Goal: Task Accomplishment & Management: Use online tool/utility

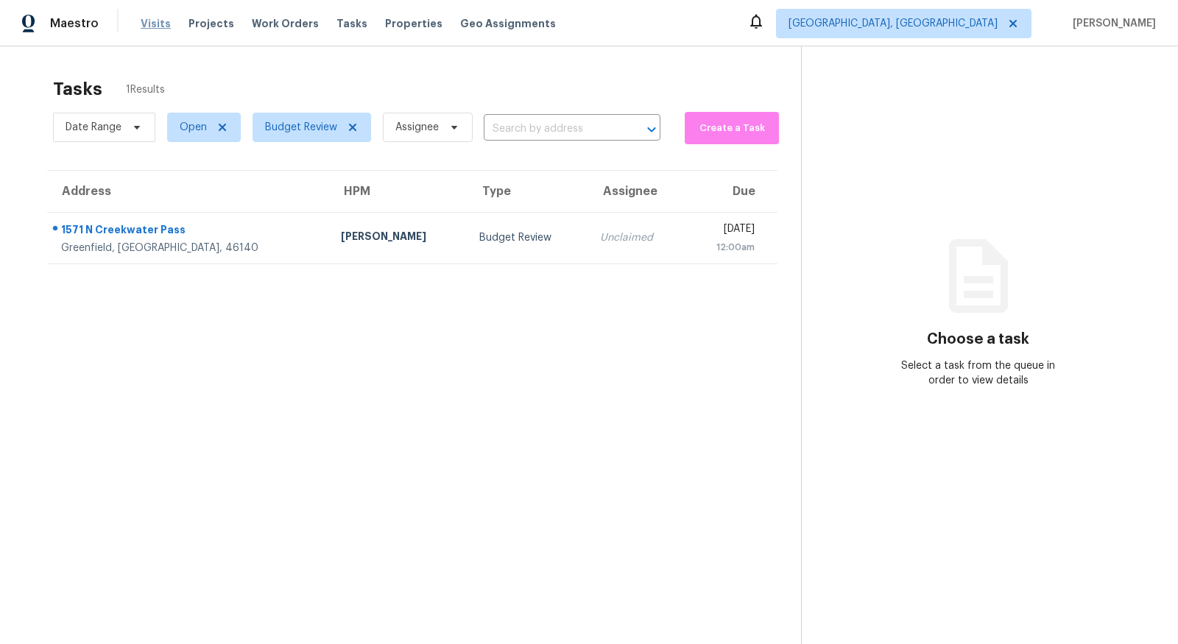
click at [160, 29] on span "Visits" at bounding box center [156, 23] width 30 height 15
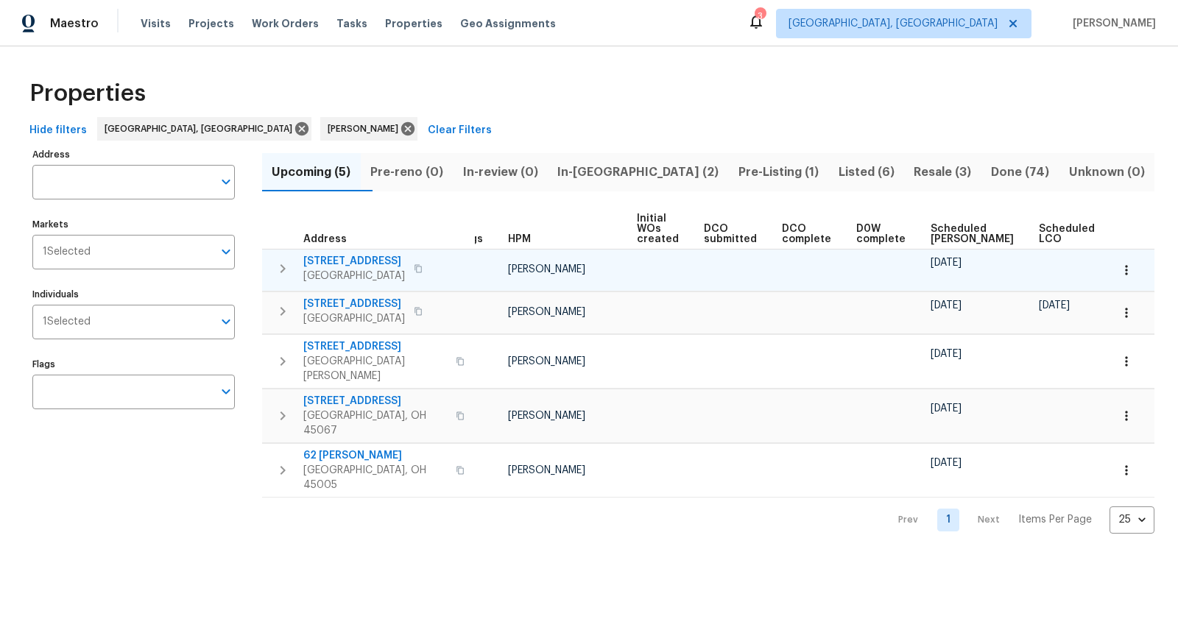
scroll to position [0, 44]
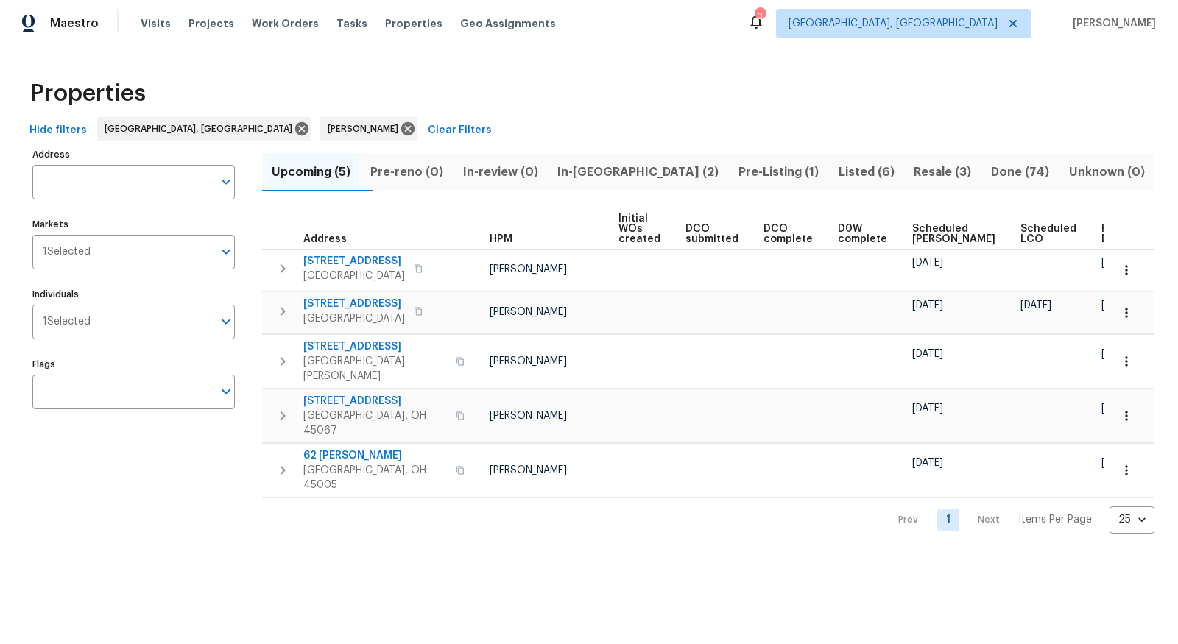
click at [920, 168] on span "Resale (3)" at bounding box center [943, 172] width 60 height 21
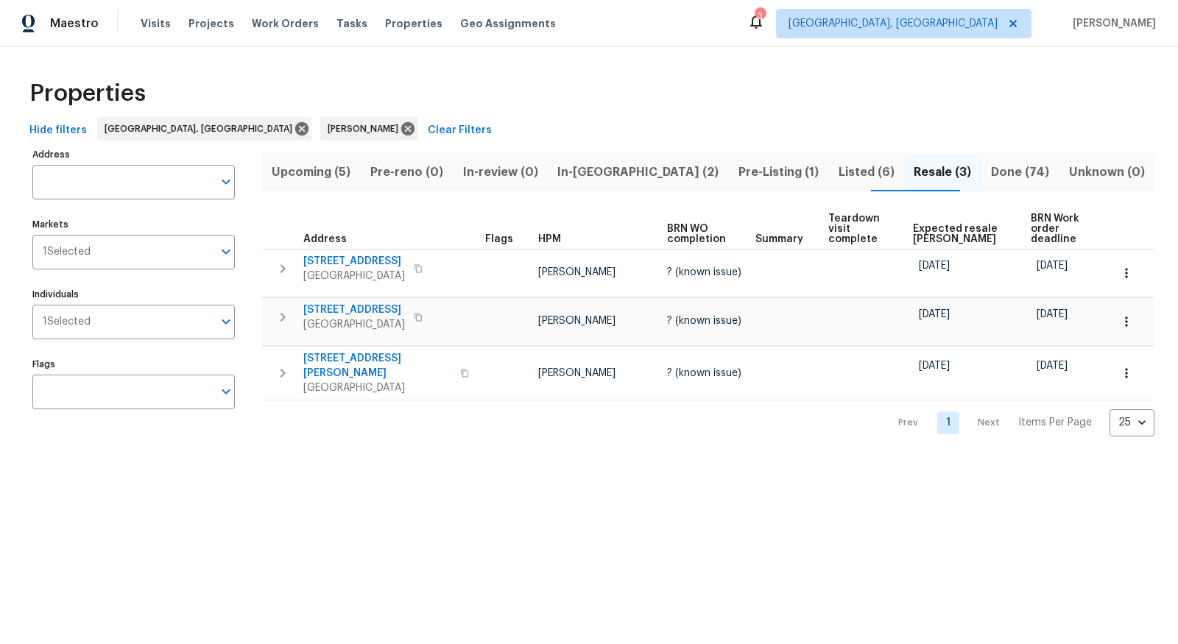
click at [742, 180] on span "Pre-Listing (1)" at bounding box center [779, 172] width 82 height 21
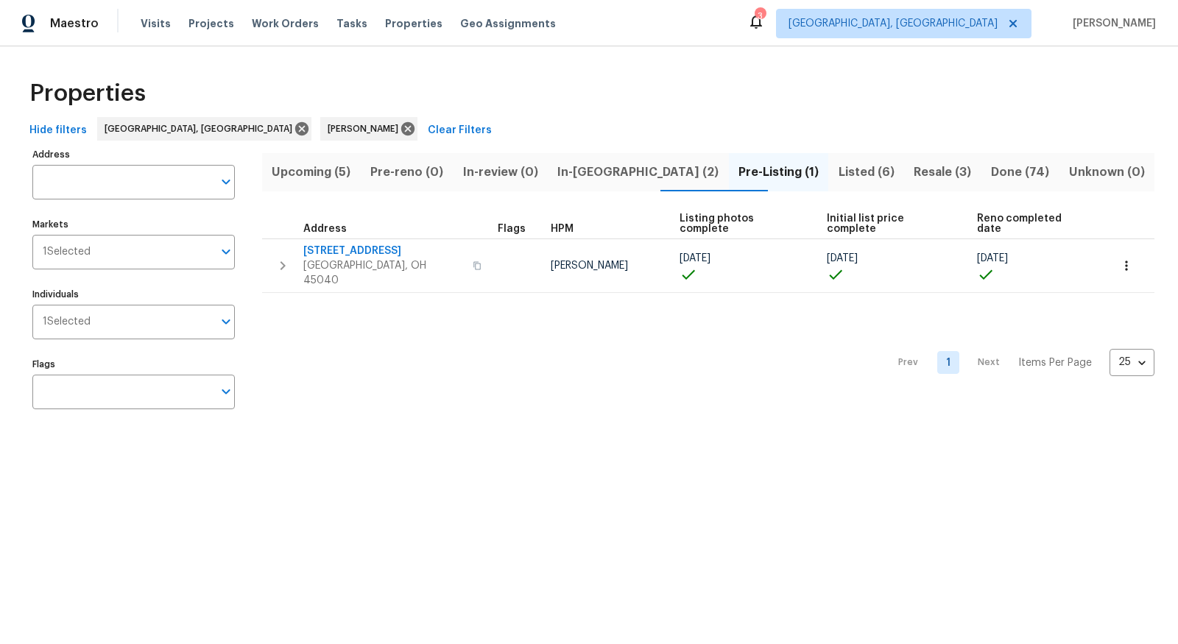
click at [837, 173] on span "Listed (6)" at bounding box center [866, 172] width 58 height 21
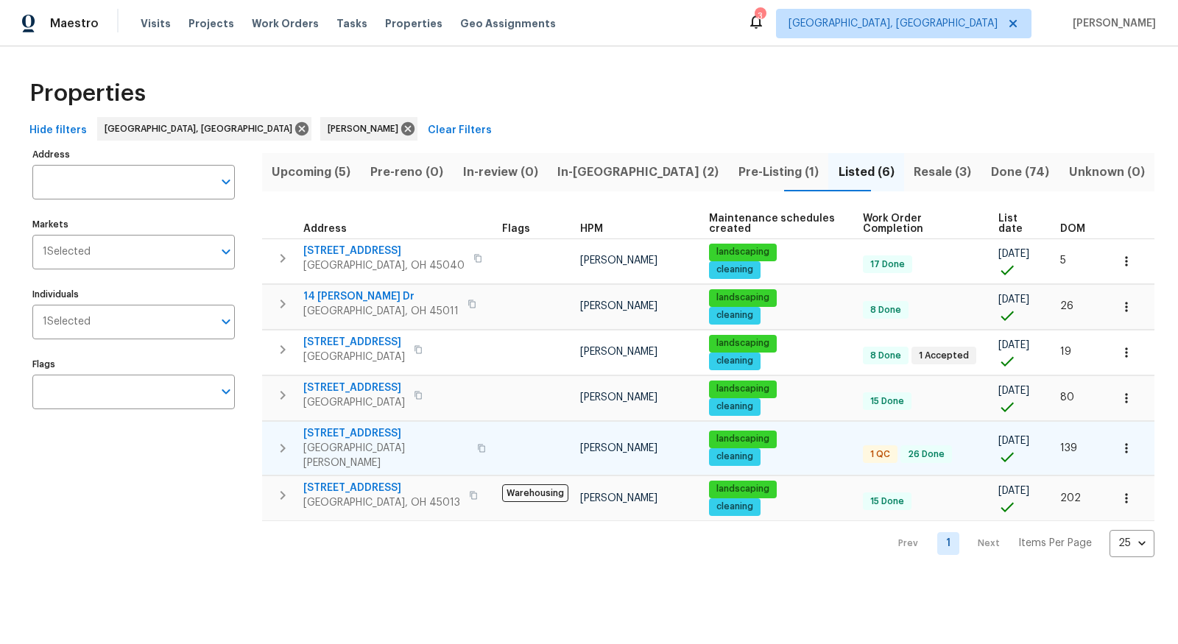
click at [373, 432] on span "[STREET_ADDRESS]" at bounding box center [385, 433] width 165 height 15
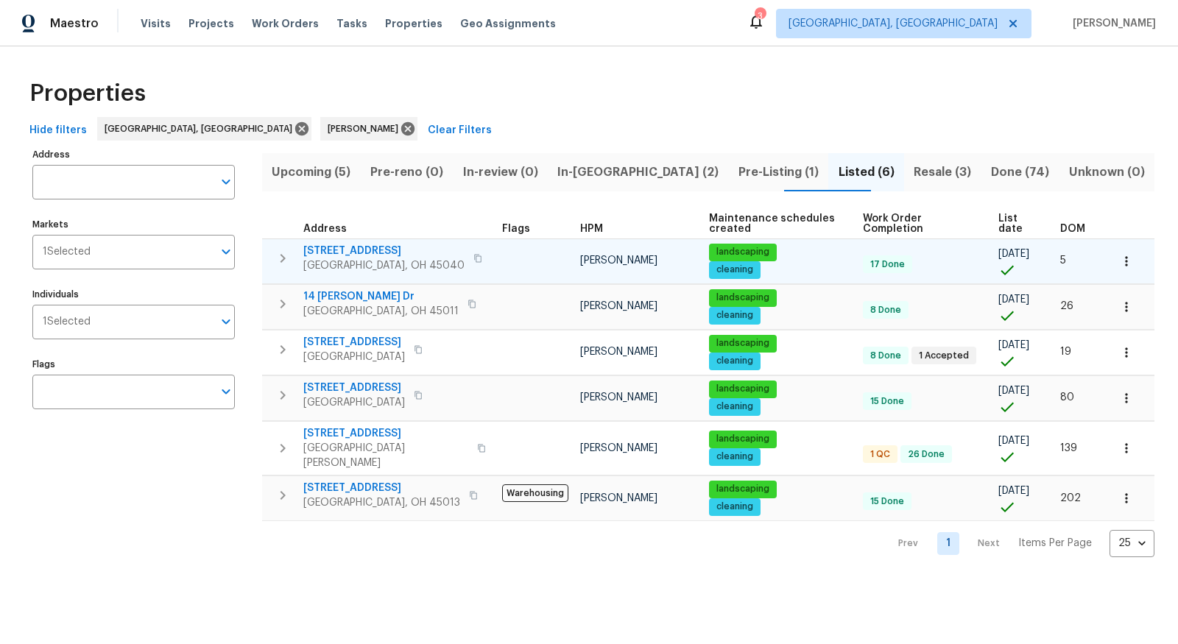
click at [1129, 257] on icon "button" at bounding box center [1126, 261] width 15 height 15
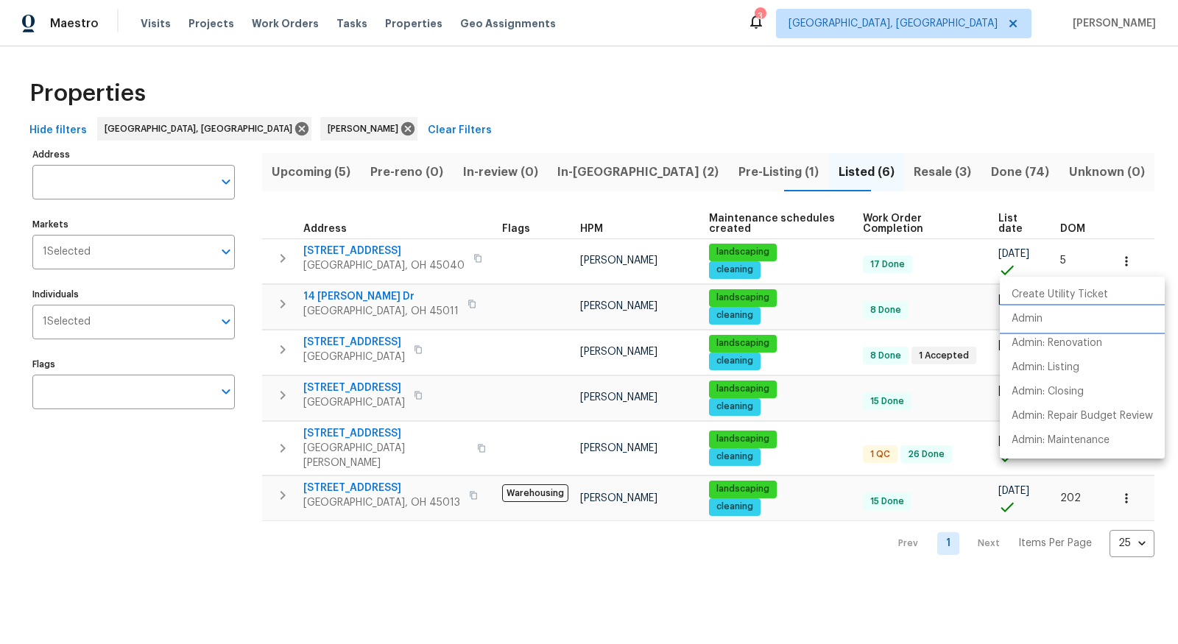
click at [1090, 316] on li "Admin" at bounding box center [1082, 319] width 165 height 24
click at [370, 435] on div at bounding box center [589, 322] width 1178 height 644
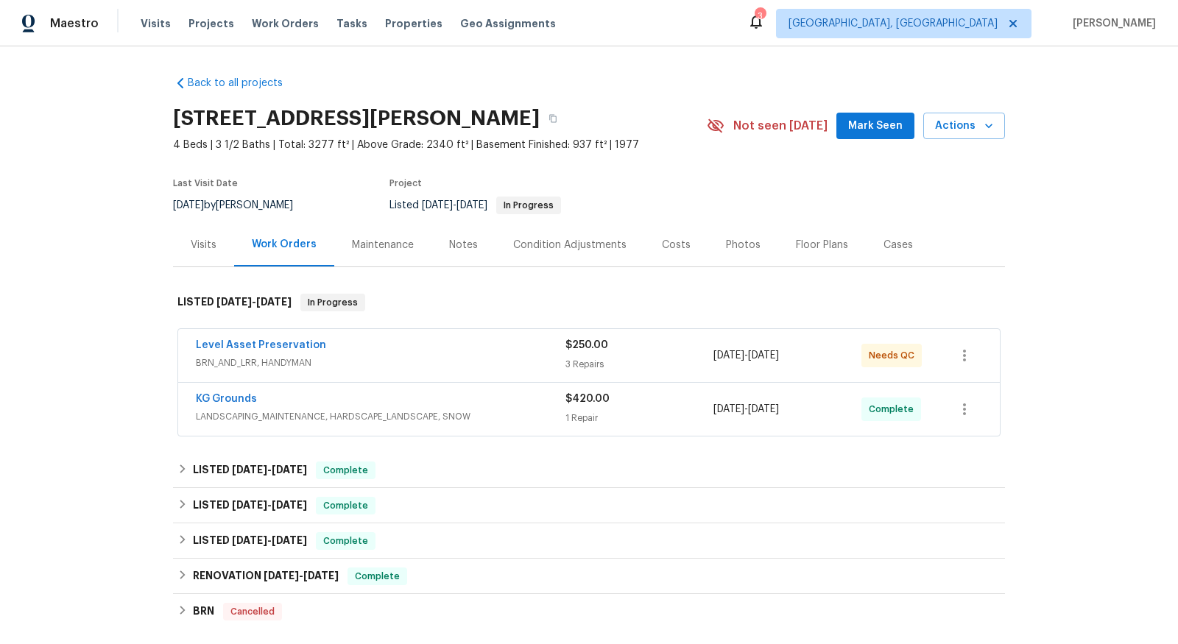
click at [504, 362] on span "BRN_AND_LRR, HANDYMAN" at bounding box center [381, 363] width 370 height 15
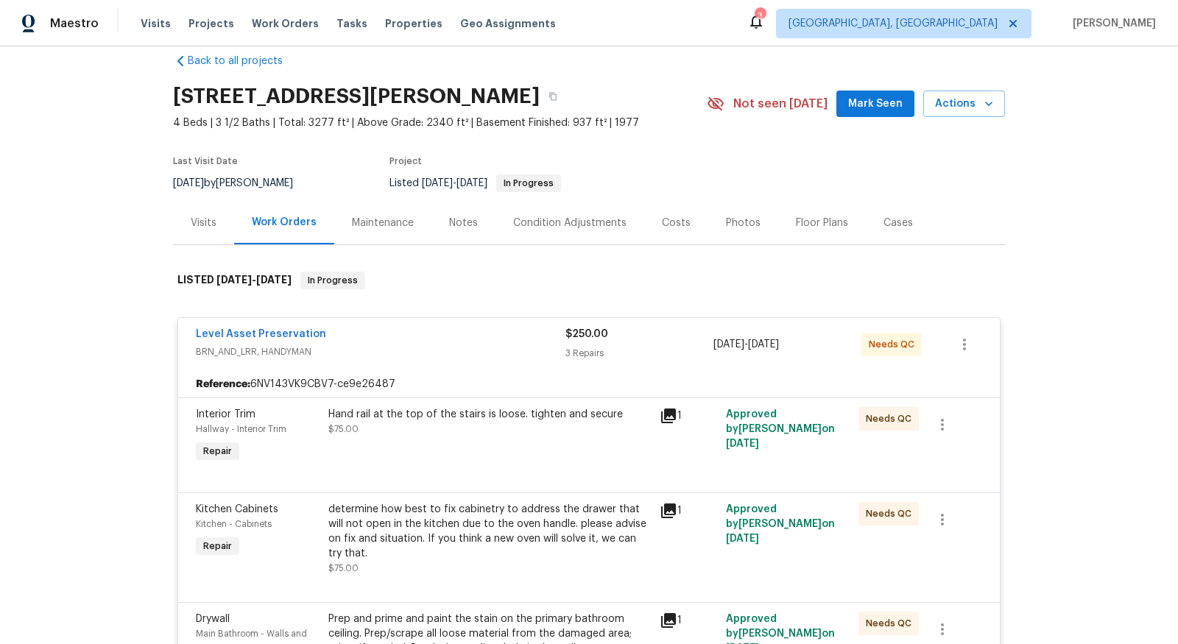
scroll to position [38, 0]
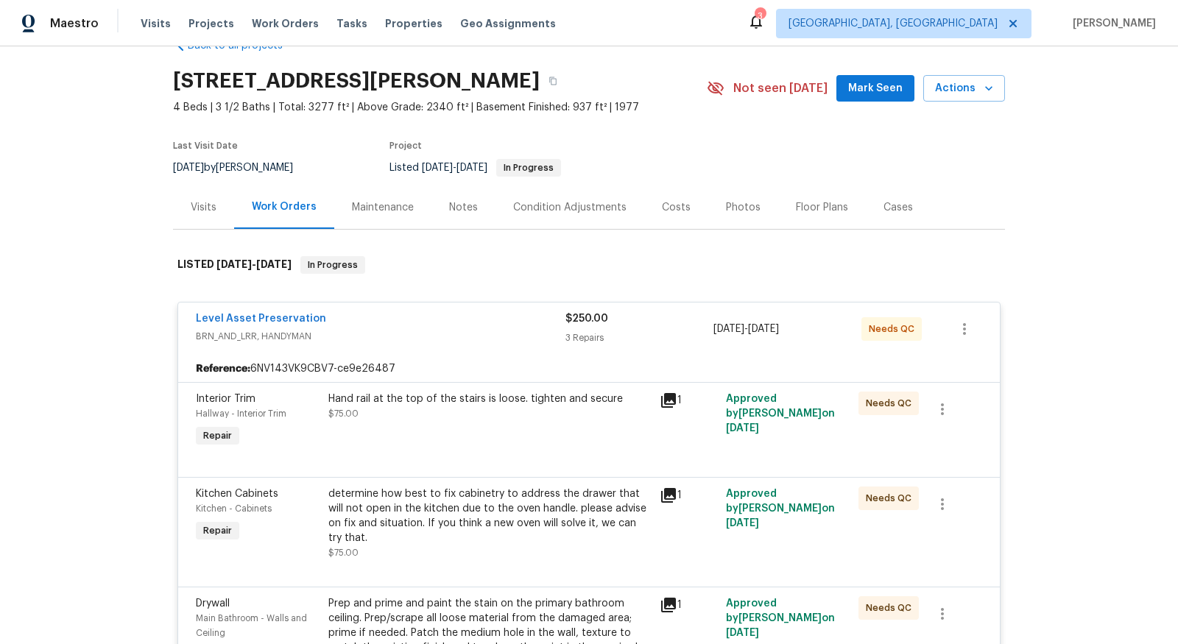
click at [526, 393] on div "Hand rail at the top of the stairs is loose. tighten and secure" at bounding box center [489, 399] width 322 height 15
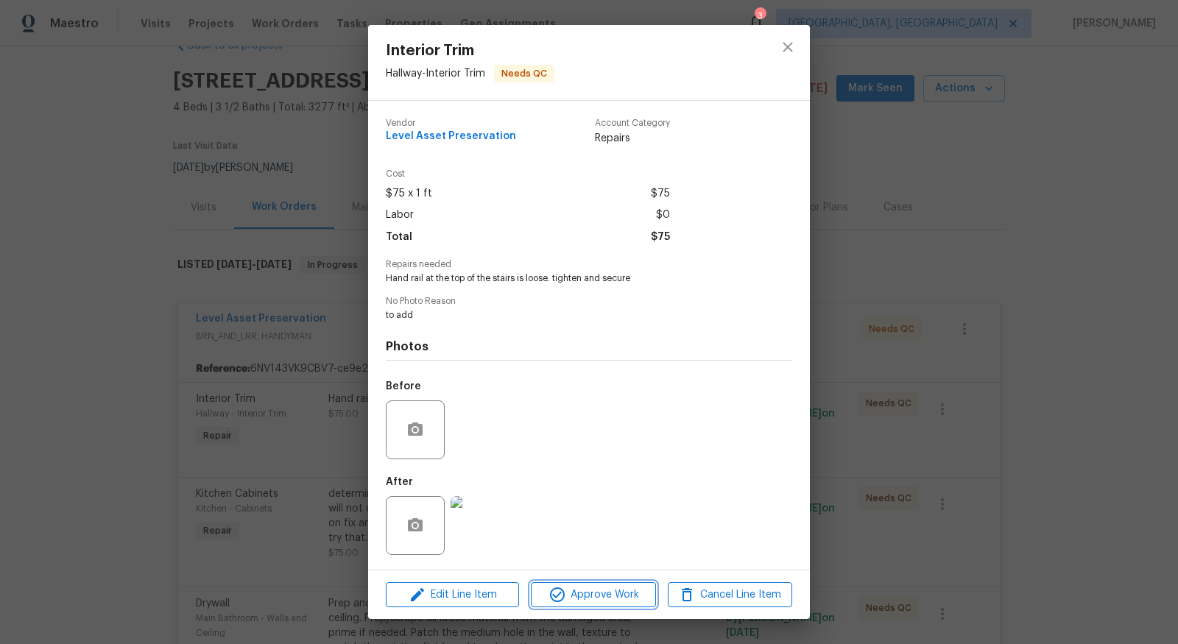
click at [610, 599] on span "Approve Work" at bounding box center [593, 595] width 116 height 18
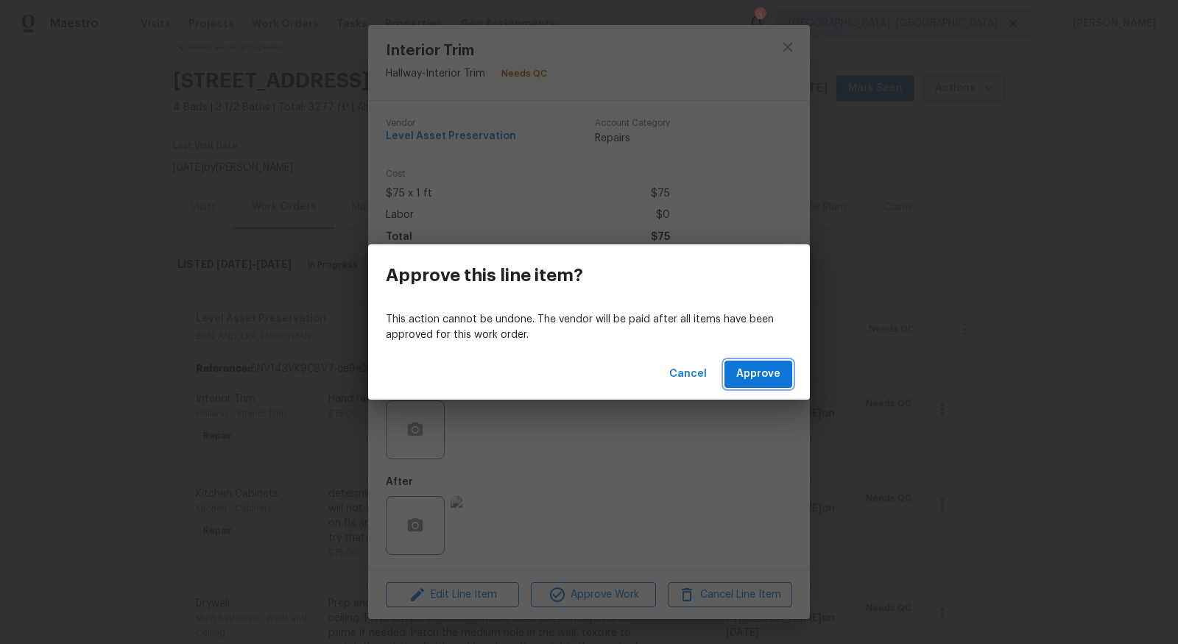
click at [766, 383] on span "Approve" at bounding box center [758, 374] width 44 height 18
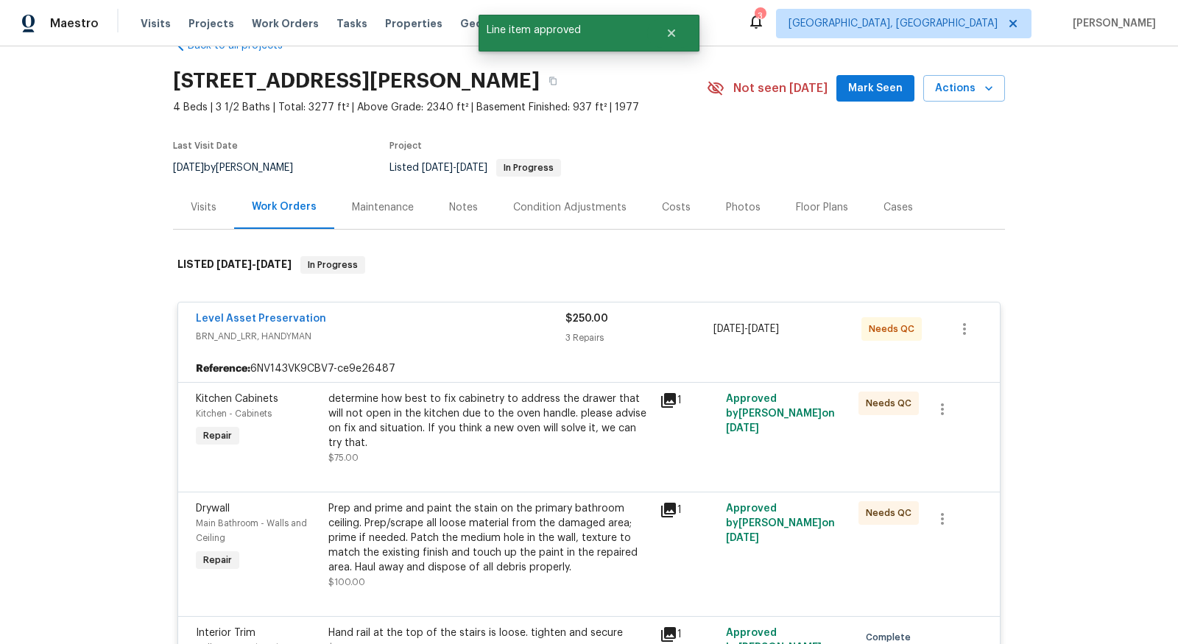
click at [725, 391] on div "Approved by Robert Carl on 8/16/2025" at bounding box center [787, 428] width 133 height 82
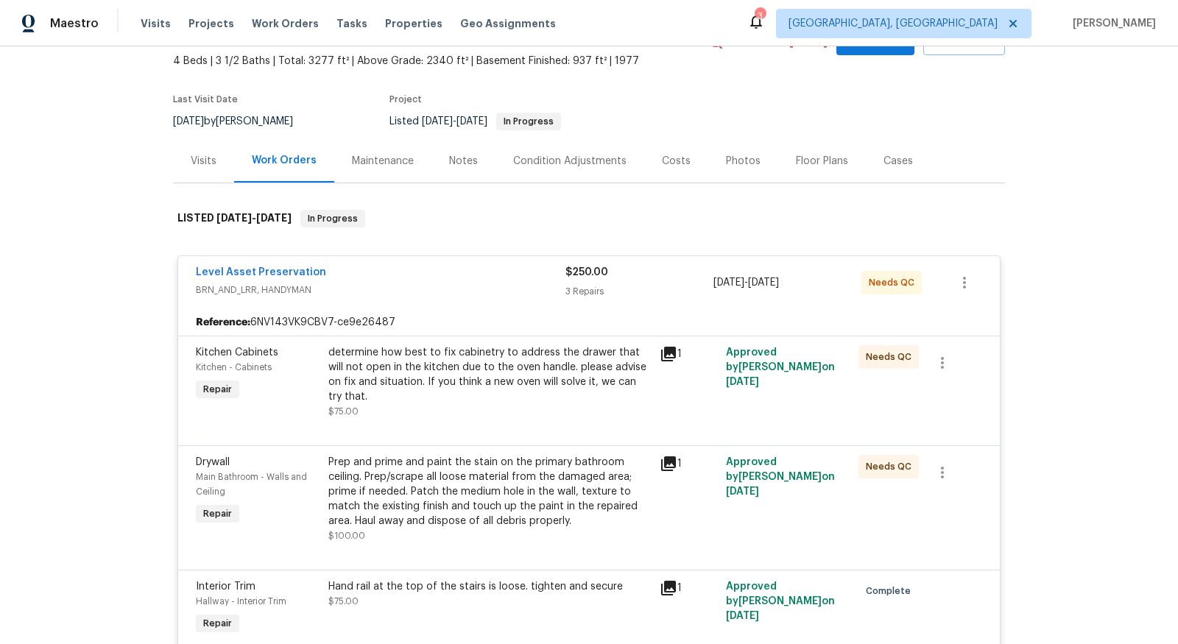
scroll to position [102, 0]
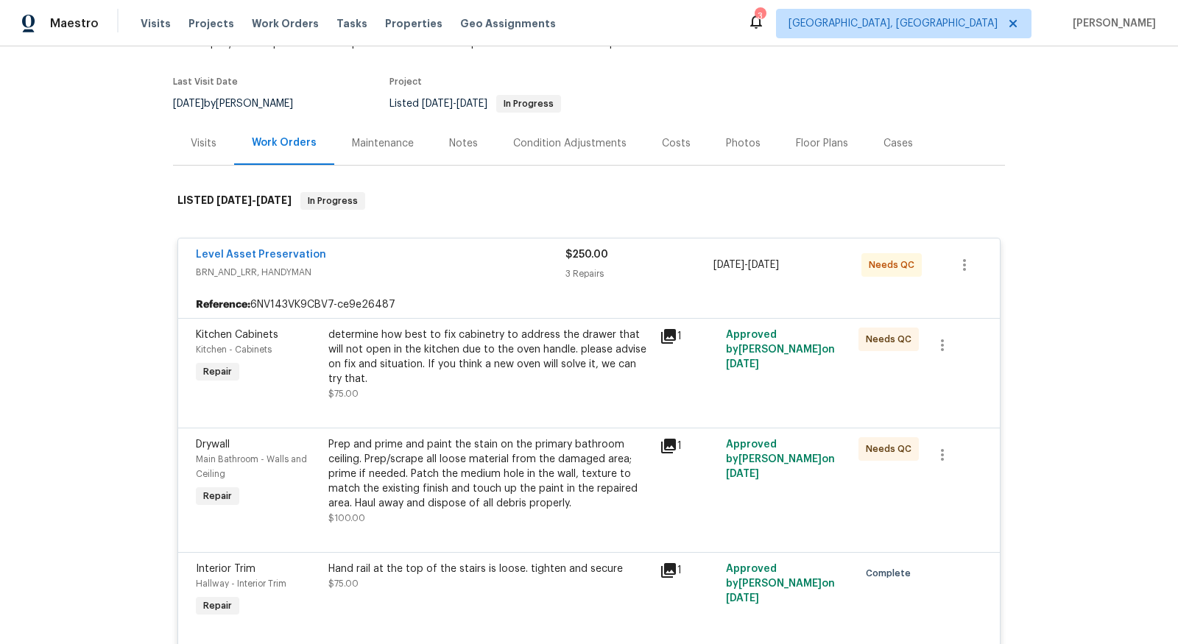
click at [586, 479] on div "Prep and prime and paint the stain on the primary bathroom ceiling. Prep/scrape…" at bounding box center [489, 474] width 322 height 74
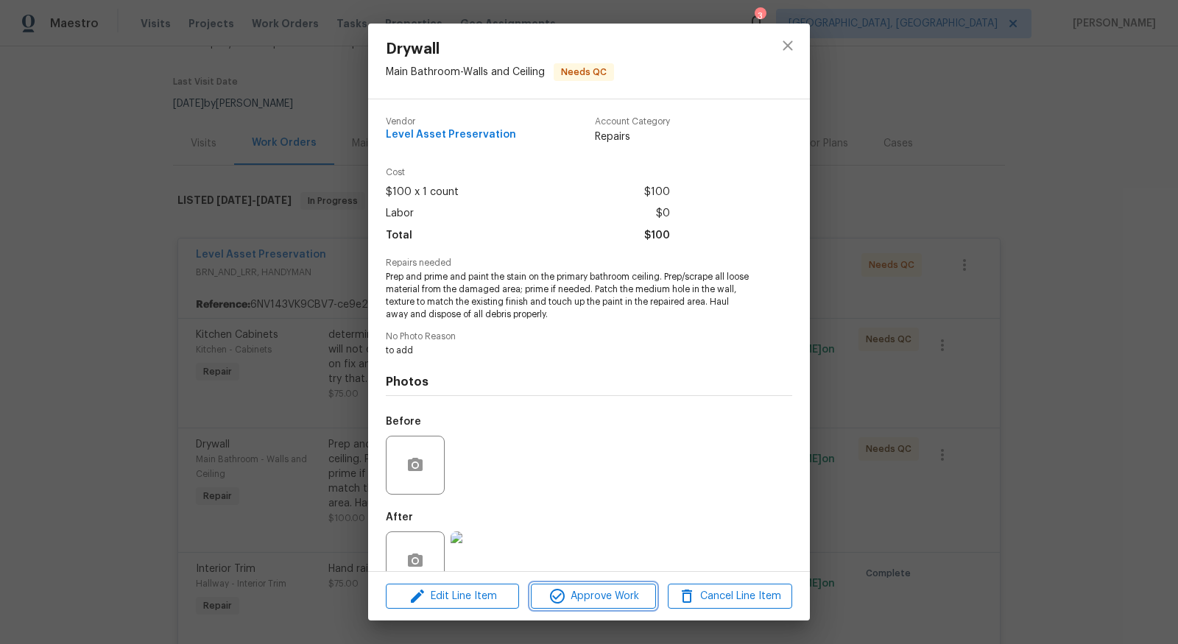
click at [600, 593] on span "Approve Work" at bounding box center [593, 596] width 116 height 18
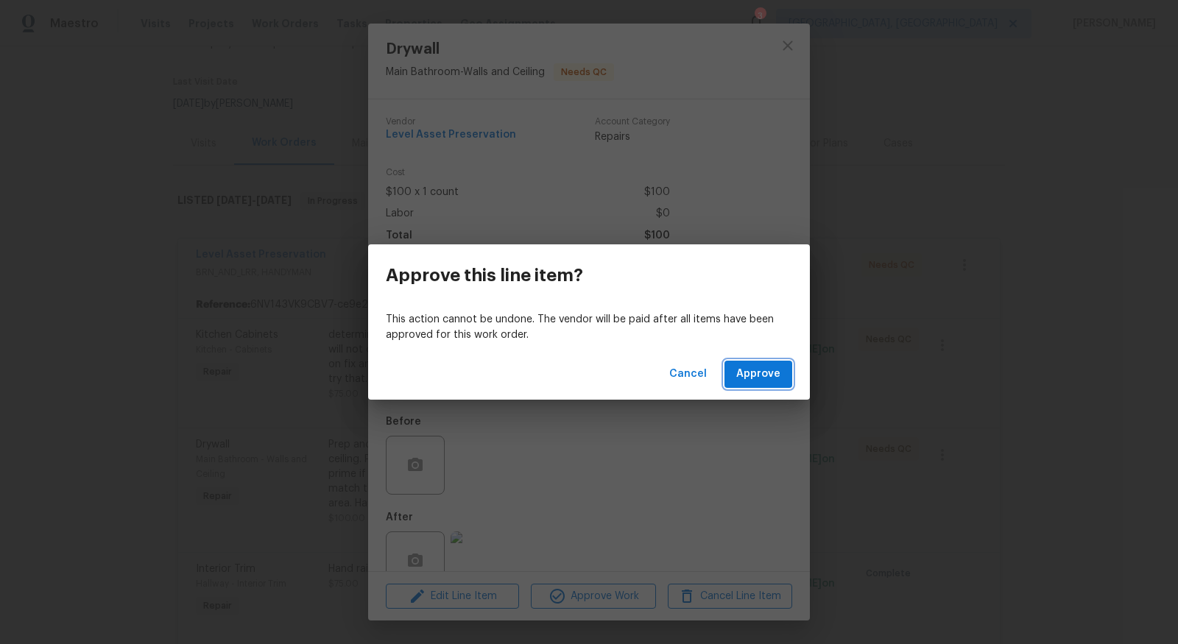
click at [757, 371] on span "Approve" at bounding box center [758, 374] width 44 height 18
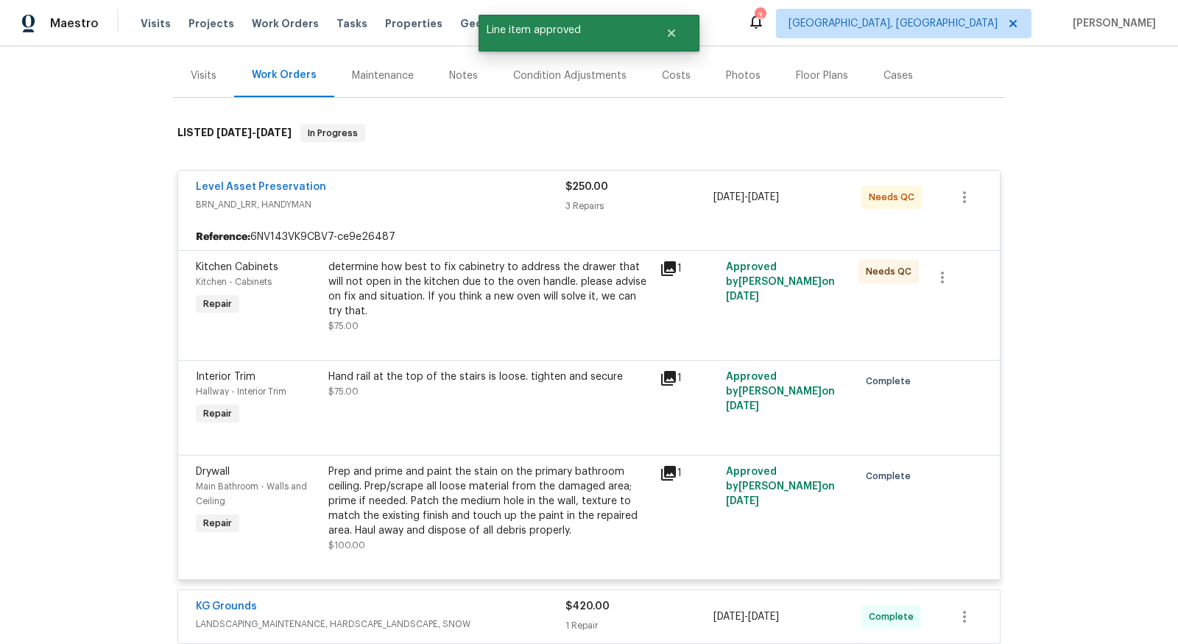
scroll to position [177, 0]
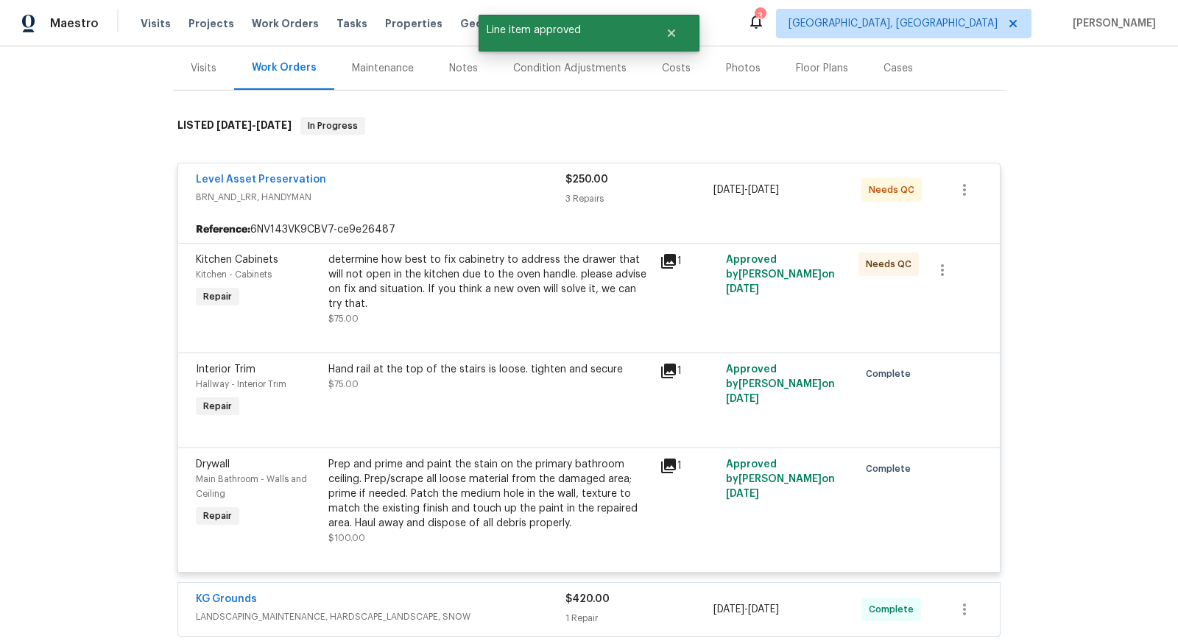
click at [529, 258] on div "determine how best to fix cabinetry to address the drawer that will not open in…" at bounding box center [489, 282] width 322 height 59
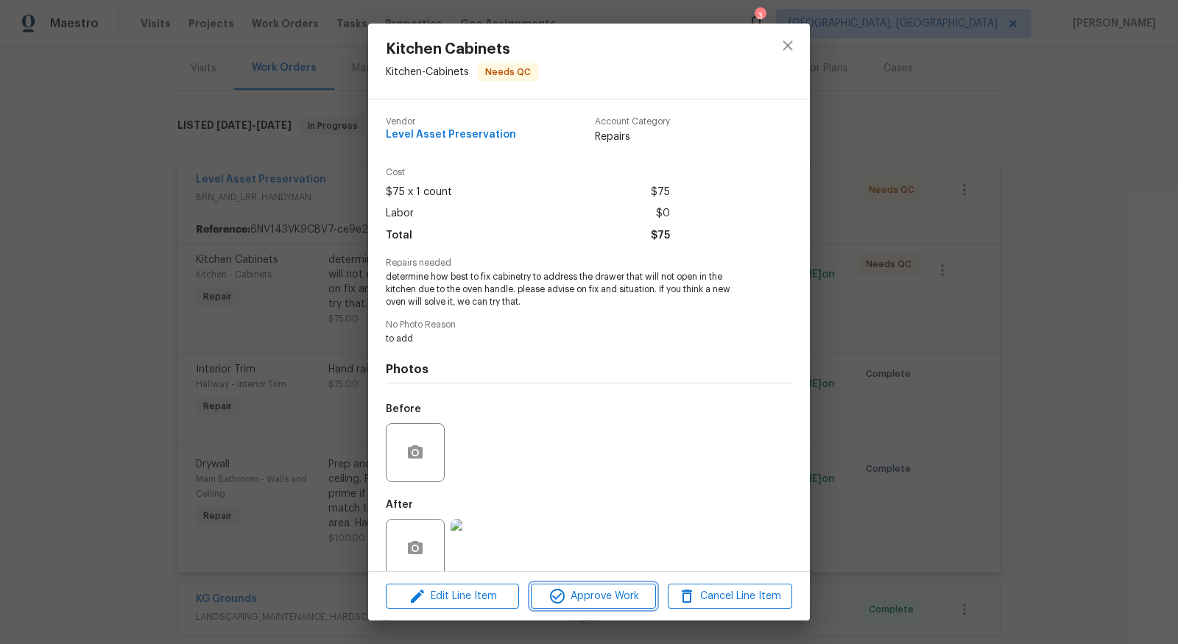
click at [591, 595] on span "Approve Work" at bounding box center [593, 596] width 116 height 18
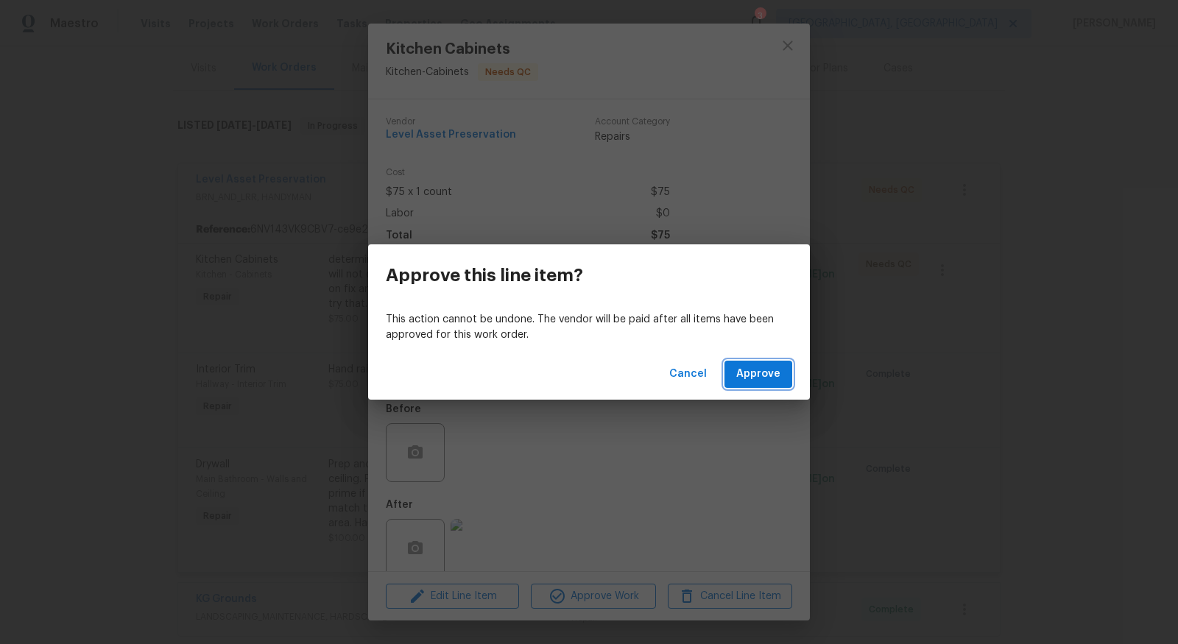
click at [761, 385] on button "Approve" at bounding box center [758, 374] width 68 height 27
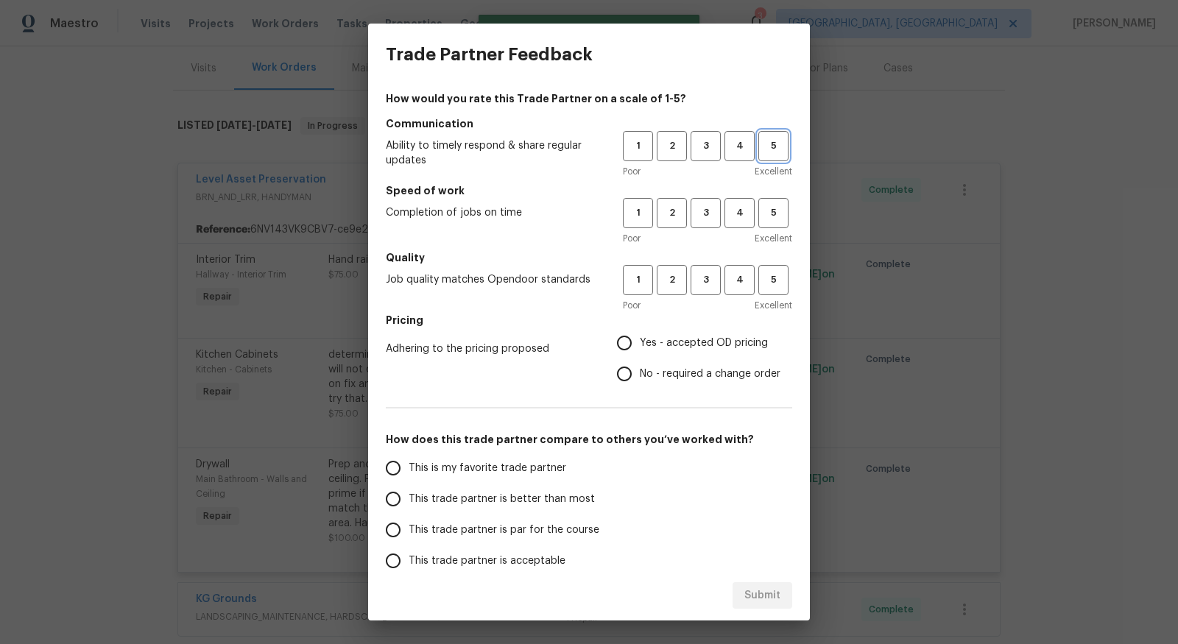
click at [774, 138] on span "5" at bounding box center [773, 146] width 27 height 17
click at [788, 228] on div "1 2 3 4 5 Poor Excellent" at bounding box center [707, 222] width 169 height 48
click at [780, 220] on span "5" at bounding box center [773, 213] width 27 height 17
click at [774, 275] on span "5" at bounding box center [773, 280] width 27 height 17
click at [509, 502] on span "This trade partner is better than most" at bounding box center [502, 499] width 186 height 15
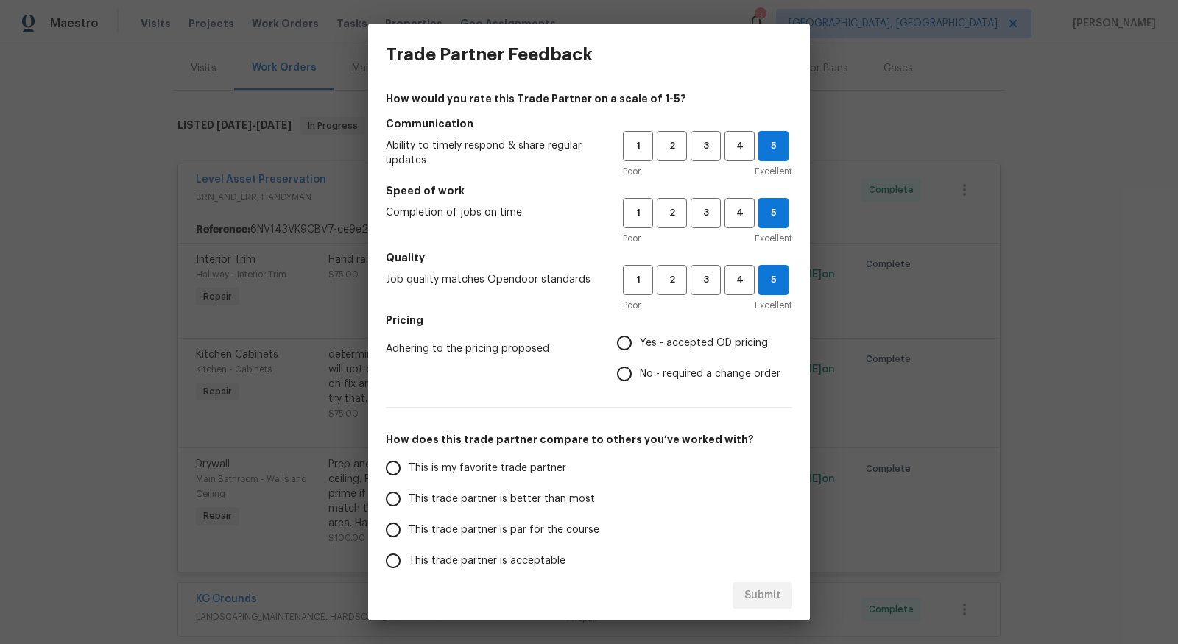
click at [409, 502] on input "This trade partner is better than most" at bounding box center [393, 499] width 31 height 31
radio input "true"
click at [758, 593] on div "Submit" at bounding box center [589, 596] width 442 height 51
click at [635, 347] on input "Yes - accepted OD pricing" at bounding box center [624, 343] width 31 height 31
click at [758, 596] on span "Submit" at bounding box center [762, 596] width 36 height 18
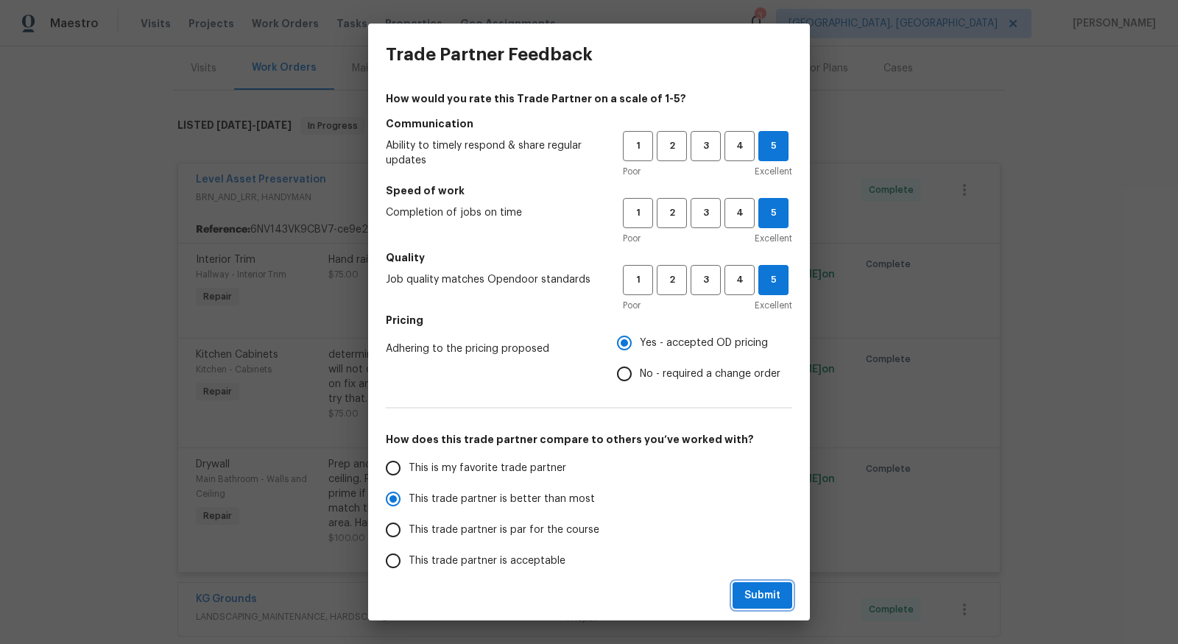
radio input "false"
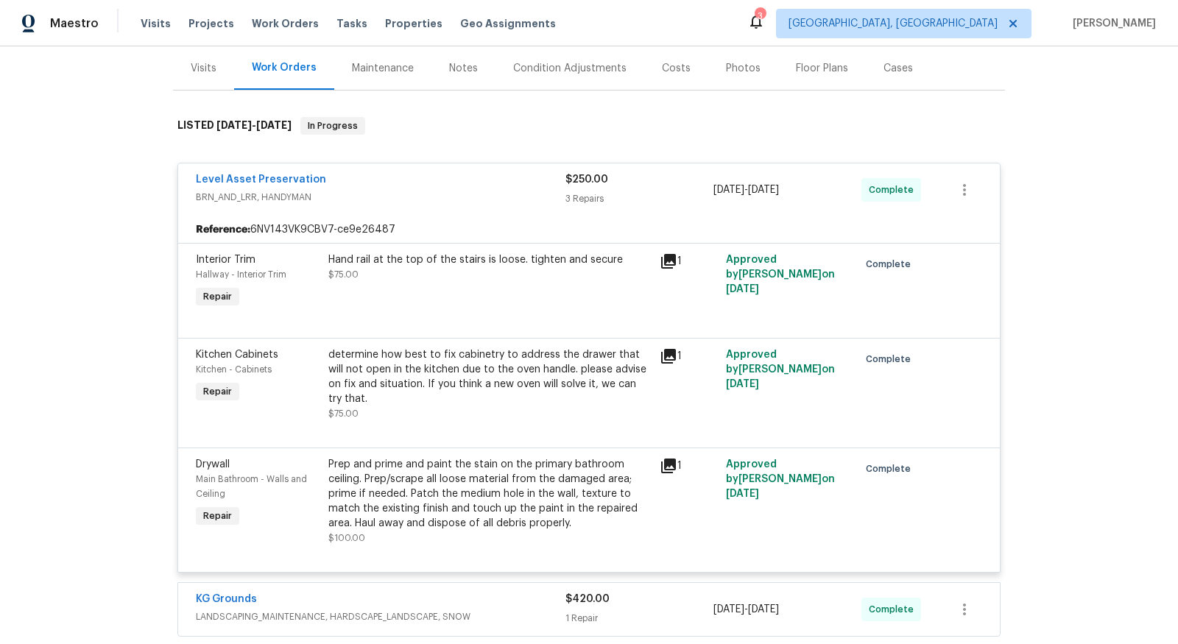
click at [212, 78] on div "Visits" at bounding box center [203, 67] width 61 height 43
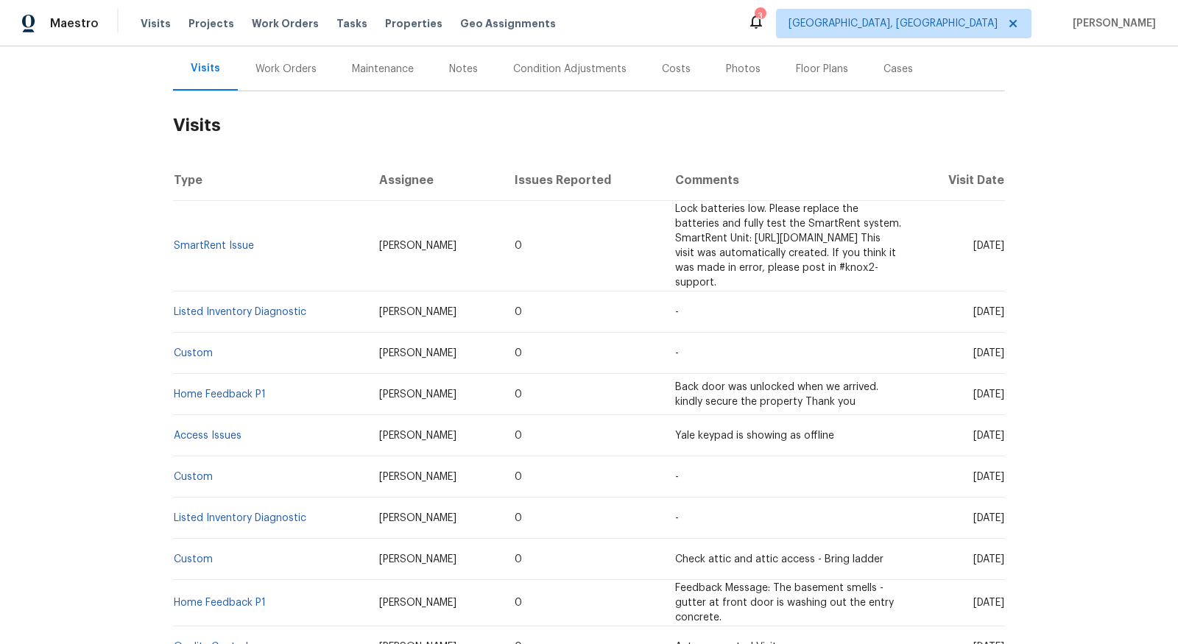
click at [213, 61] on div "Visits" at bounding box center [205, 68] width 29 height 15
click at [205, 75] on div "Visits" at bounding box center [205, 68] width 65 height 43
click at [160, 30] on span "Visits" at bounding box center [156, 23] width 30 height 15
